Goal: Task Accomplishment & Management: Manage account settings

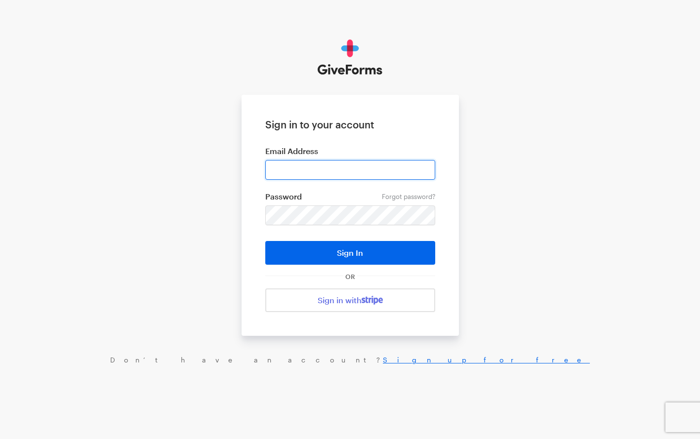
click at [283, 168] on input "email" at bounding box center [350, 170] width 170 height 20
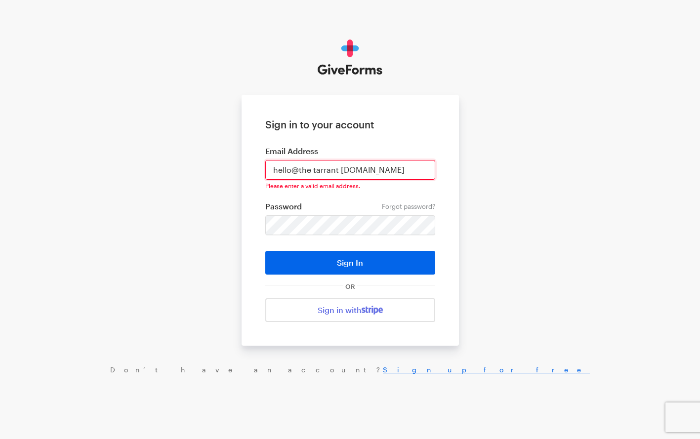
click at [307, 171] on input "hello@the tarrant [DOMAIN_NAME]" at bounding box center [350, 170] width 170 height 20
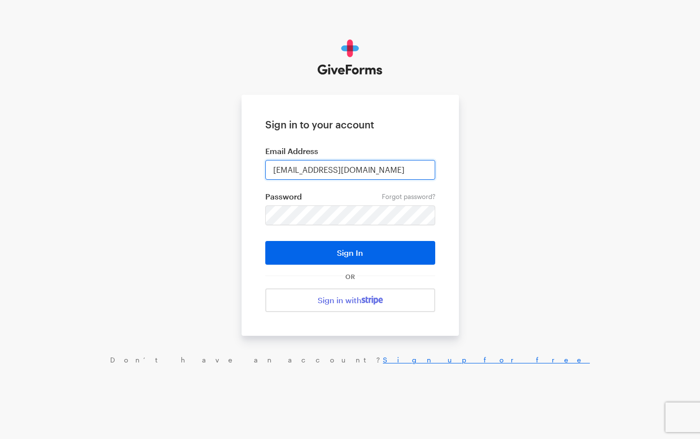
type input "[EMAIL_ADDRESS][DOMAIN_NAME]"
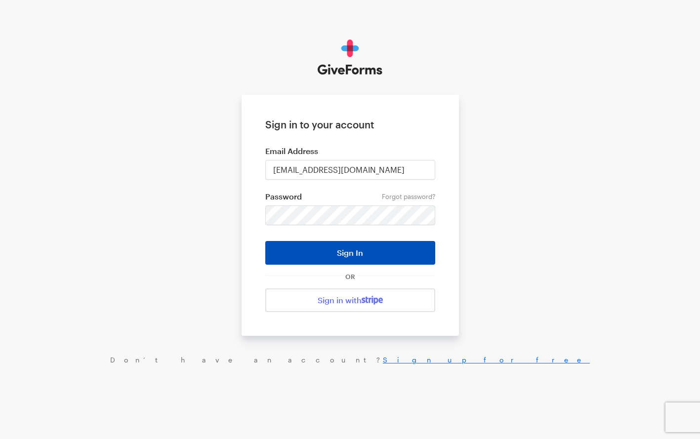
click at [337, 250] on button "Sign In" at bounding box center [350, 253] width 170 height 24
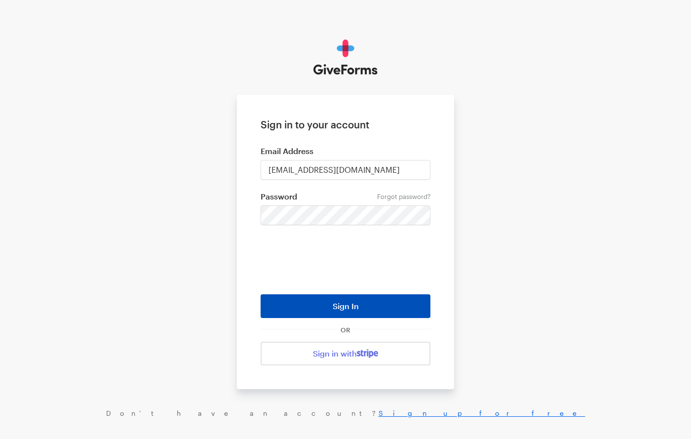
click at [331, 307] on button "Sign In" at bounding box center [346, 306] width 170 height 24
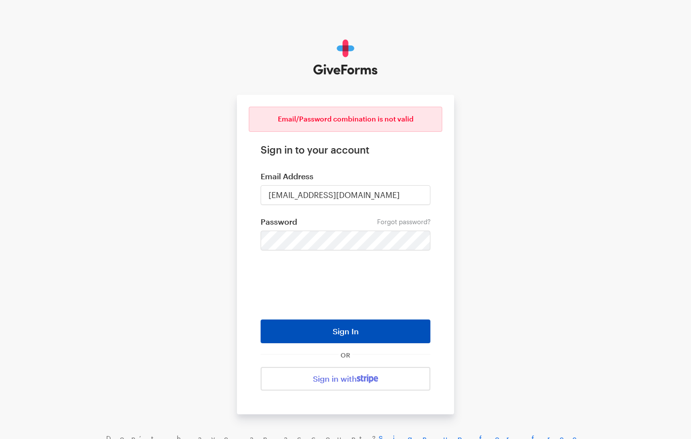
click at [336, 329] on button "Sign In" at bounding box center [346, 332] width 170 height 24
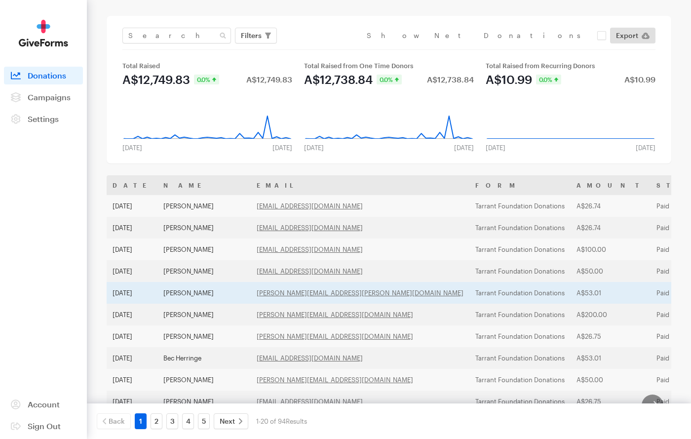
scroll to position [49, 0]
